Goal: Task Accomplishment & Management: Use online tool/utility

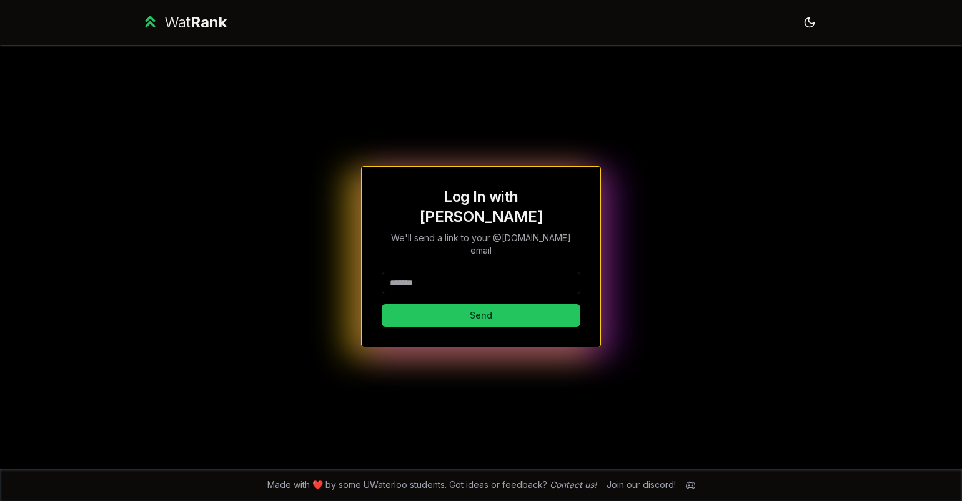
click at [441, 272] on input at bounding box center [481, 283] width 199 height 22
type input "*****"
click at [444, 304] on button "Send" at bounding box center [481, 315] width 199 height 22
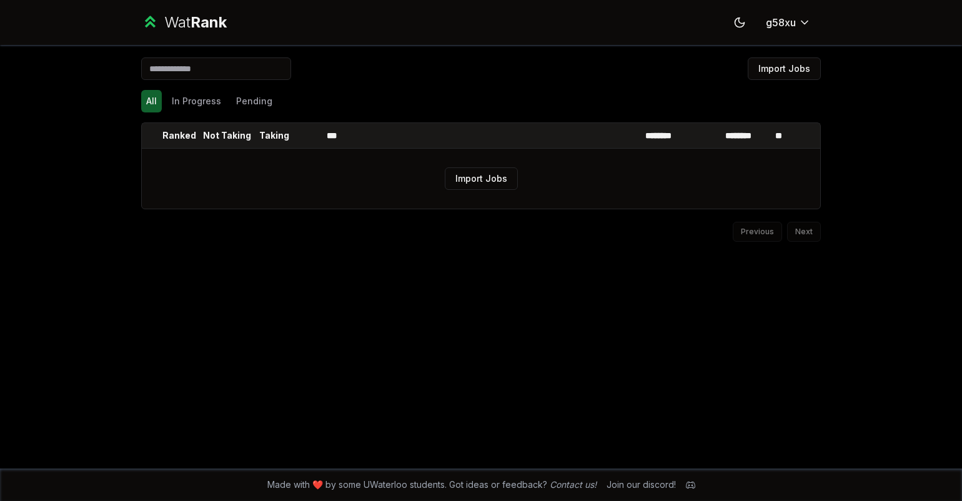
click at [456, 228] on div "Previous Next" at bounding box center [481, 225] width 680 height 32
click at [209, 99] on button "In Progress" at bounding box center [196, 101] width 59 height 22
click at [261, 102] on button "Pending" at bounding box center [254, 101] width 46 height 22
click at [156, 101] on button "All" at bounding box center [151, 101] width 21 height 22
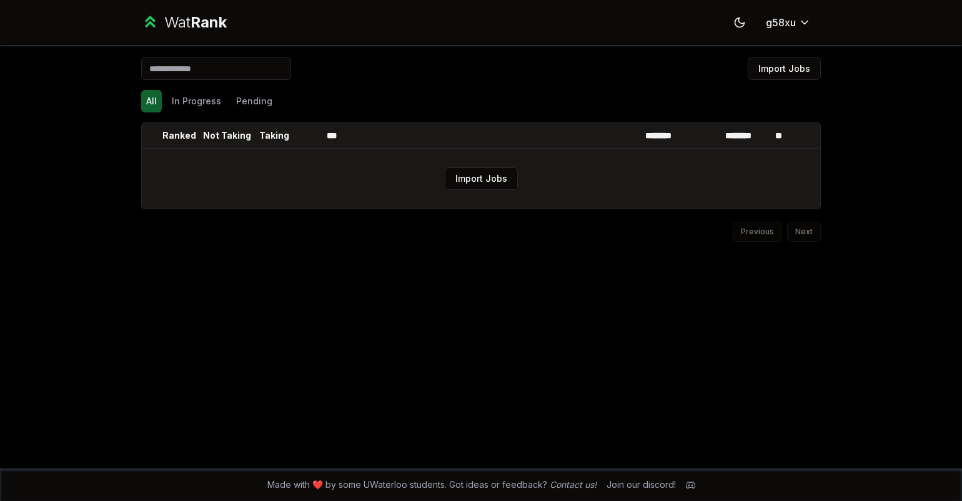
click at [434, 185] on td "Import Jobs" at bounding box center [481, 179] width 679 height 60
click at [473, 178] on button "Import Jobs" at bounding box center [481, 178] width 73 height 22
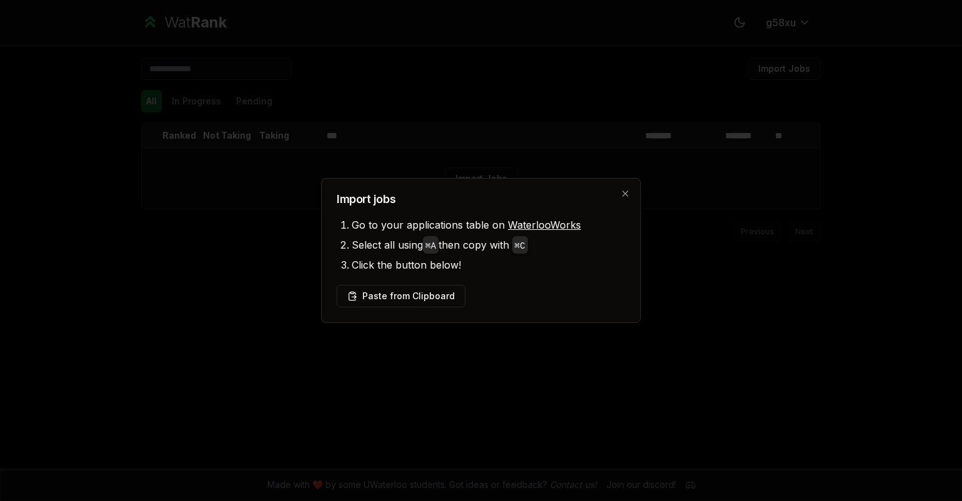
click at [562, 224] on link "WaterlooWorks" at bounding box center [544, 225] width 73 height 12
